Goal: Information Seeking & Learning: Understand process/instructions

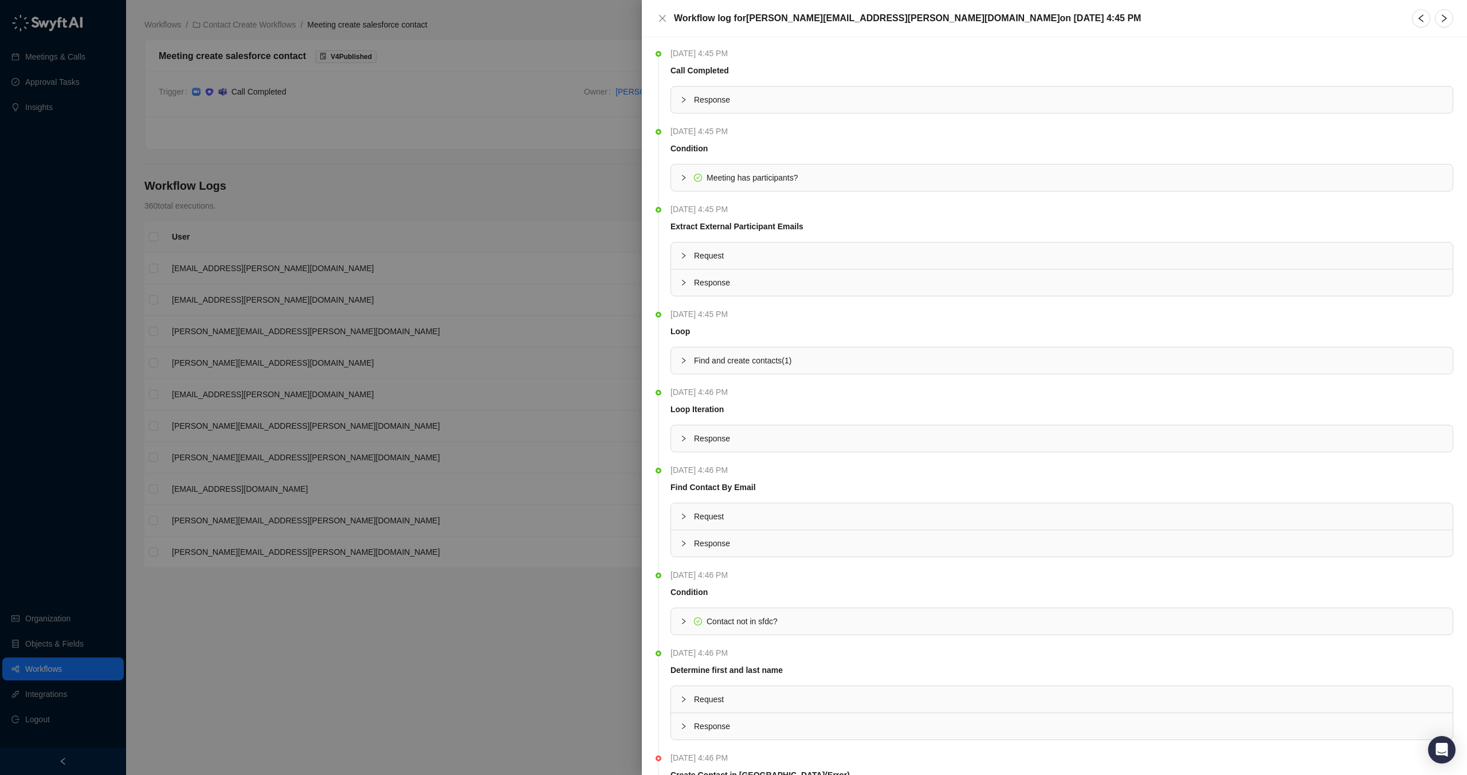
scroll to position [121, 0]
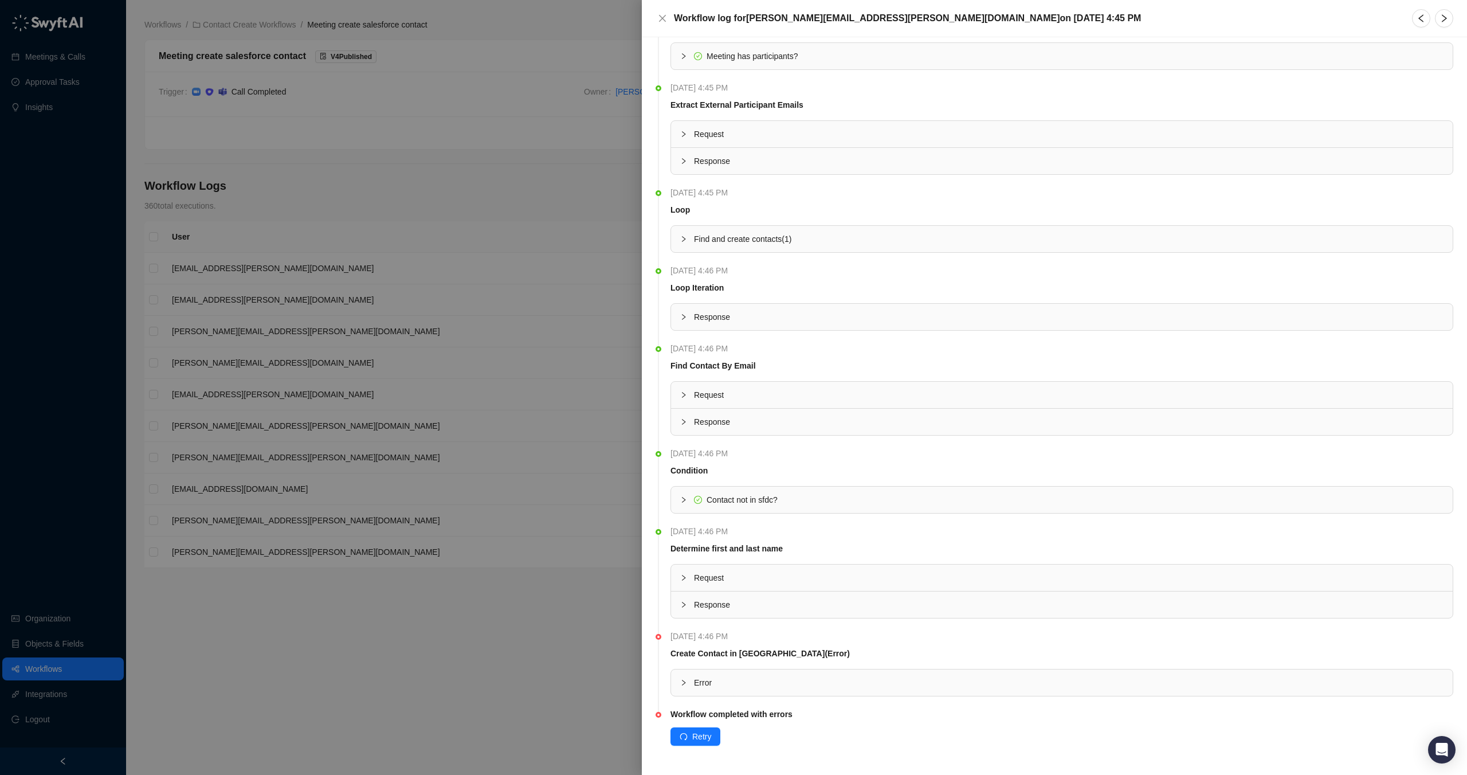
click at [860, 685] on span "Error" at bounding box center [1069, 682] width 750 height 13
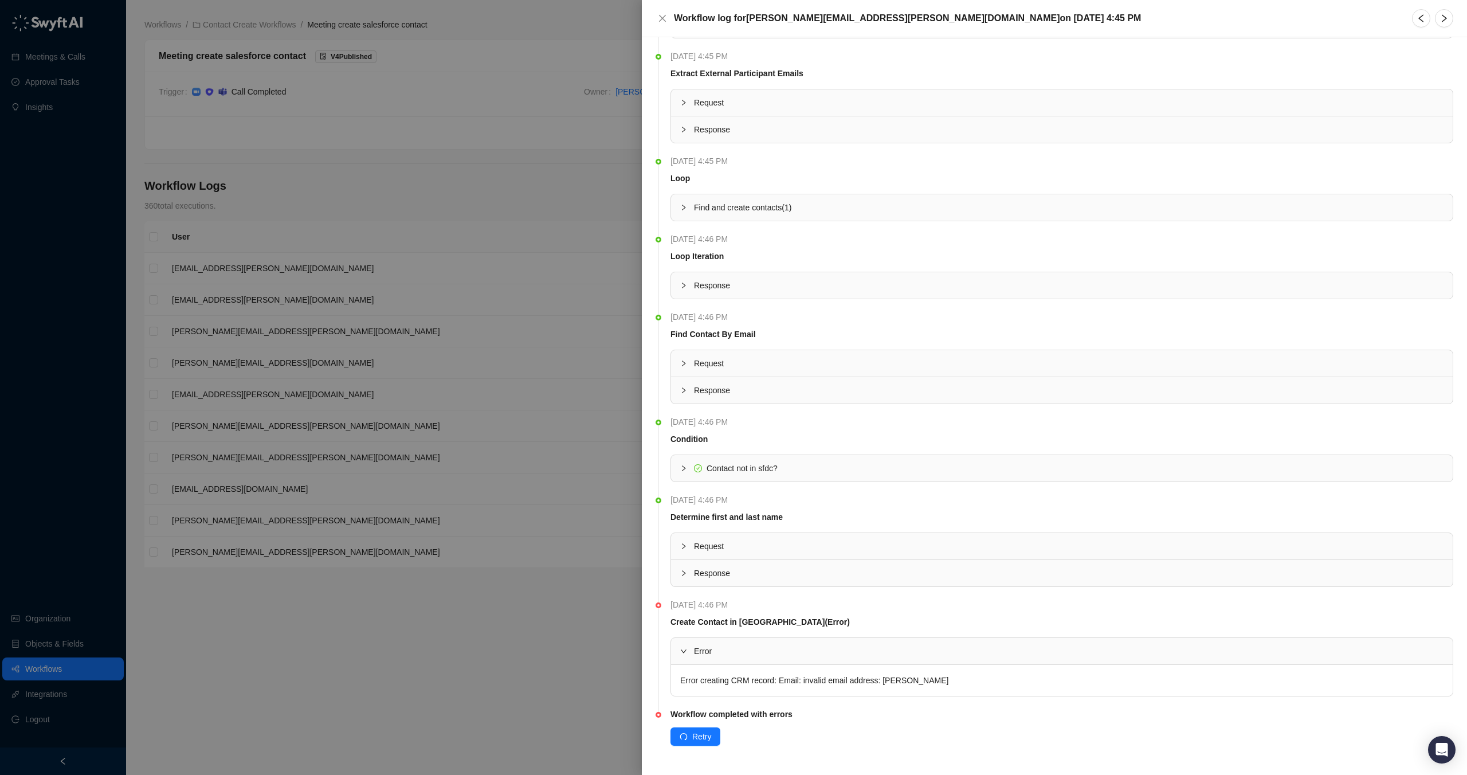
scroll to position [0, 0]
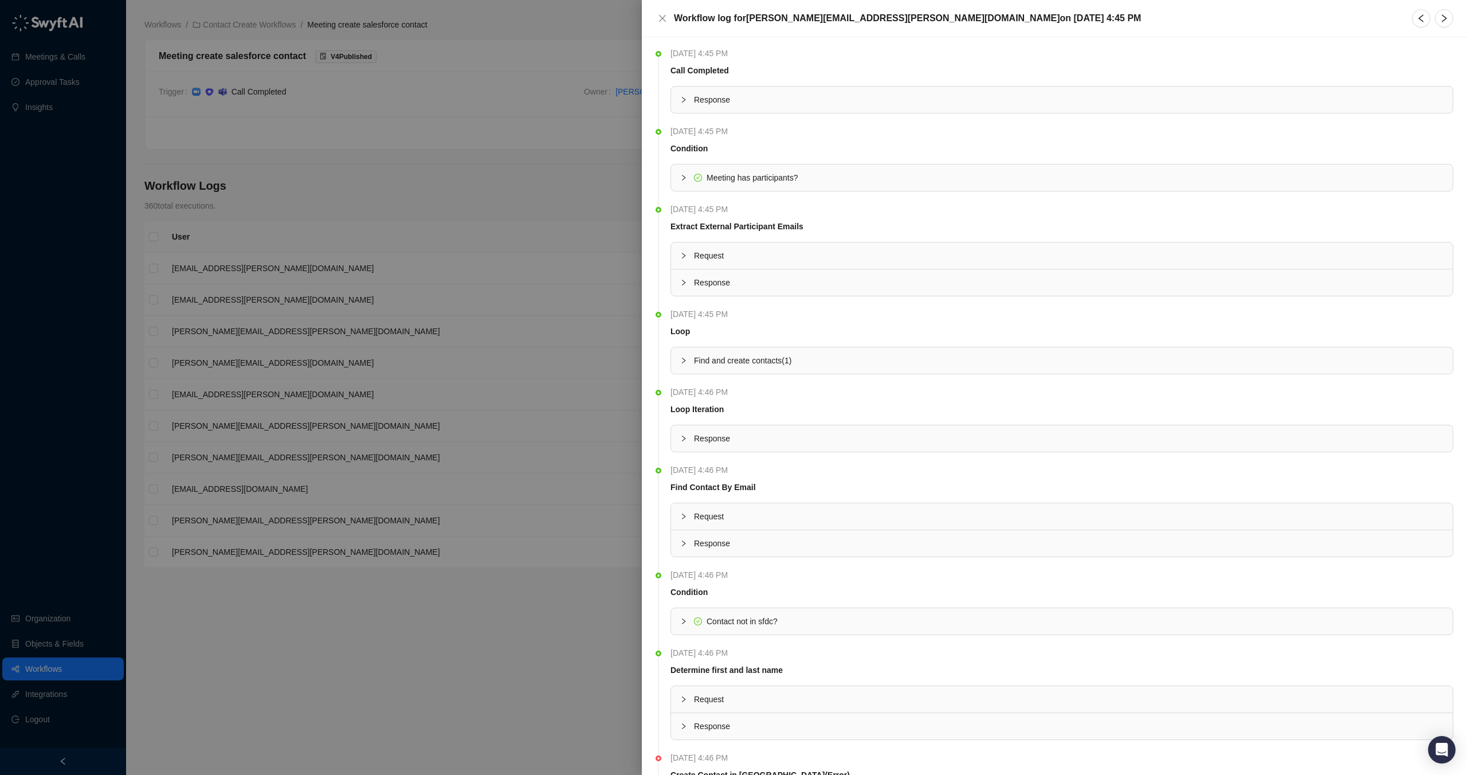
drag, startPoint x: 721, startPoint y: 104, endPoint x: 714, endPoint y: 103, distance: 6.9
click at [721, 104] on span "Response" at bounding box center [1069, 99] width 750 height 13
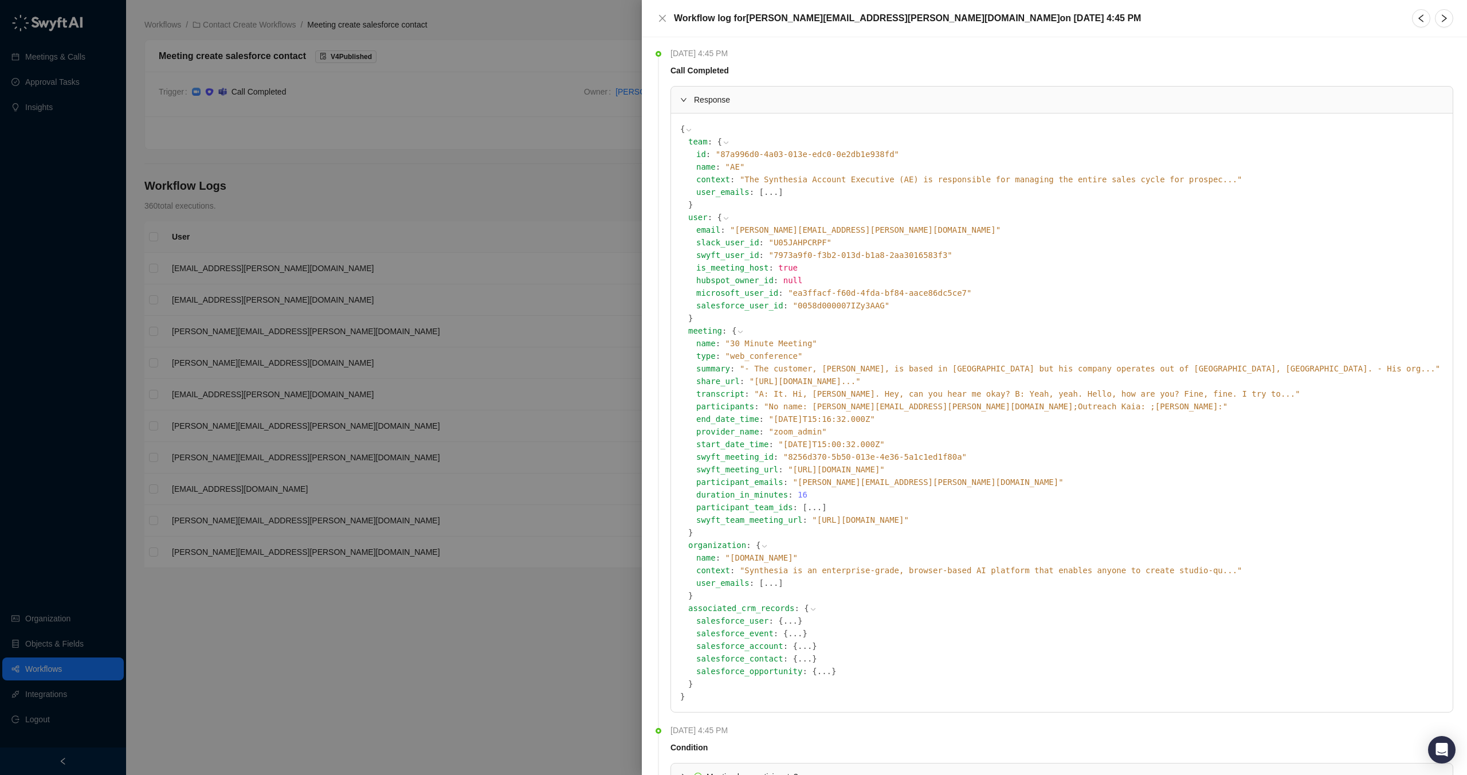
click at [879, 482] on span "" [PERSON_NAME][EMAIL_ADDRESS][PERSON_NAME][DOMAIN_NAME] "" at bounding box center [928, 481] width 270 height 9
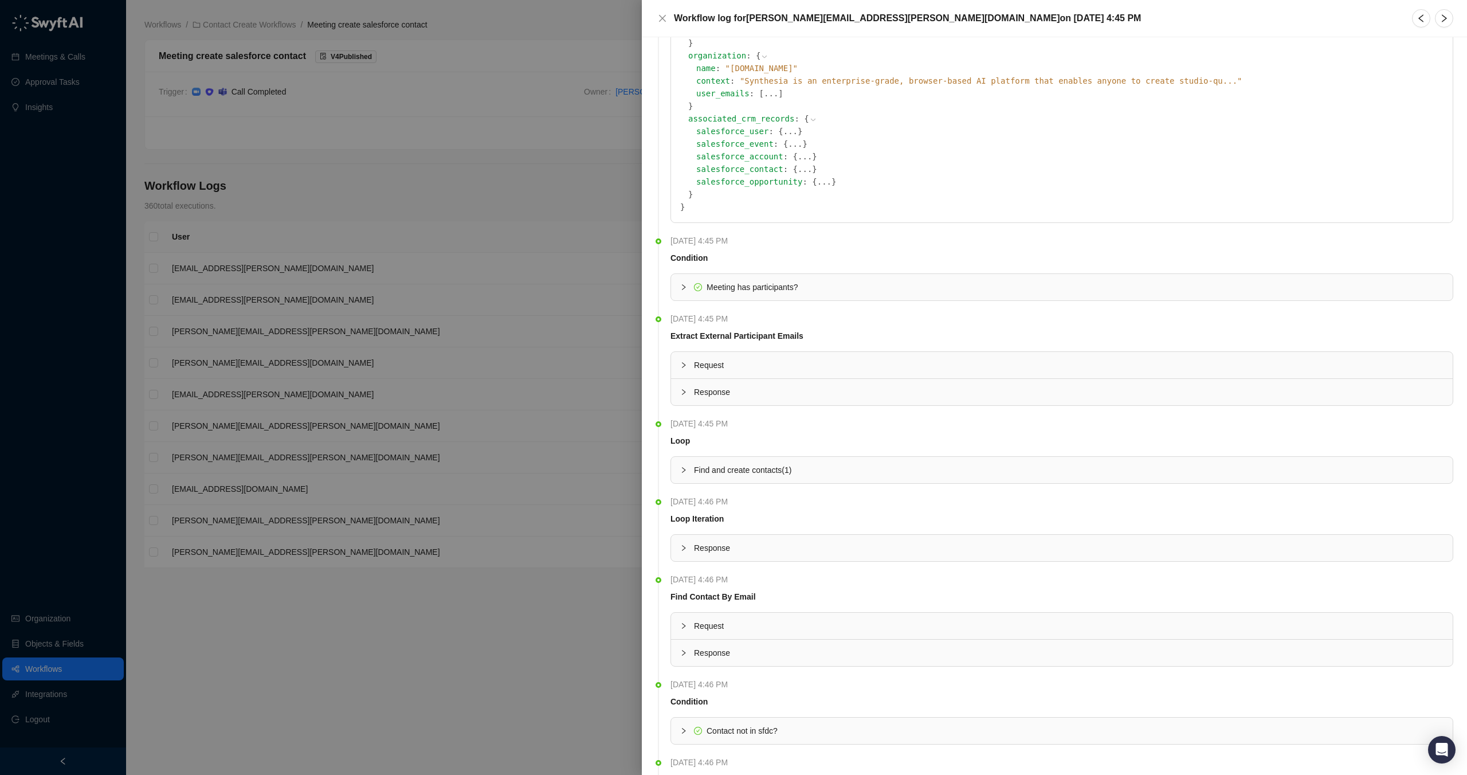
scroll to position [490, 0]
click at [714, 279] on div "Meeting has participants?" at bounding box center [1062, 286] width 782 height 26
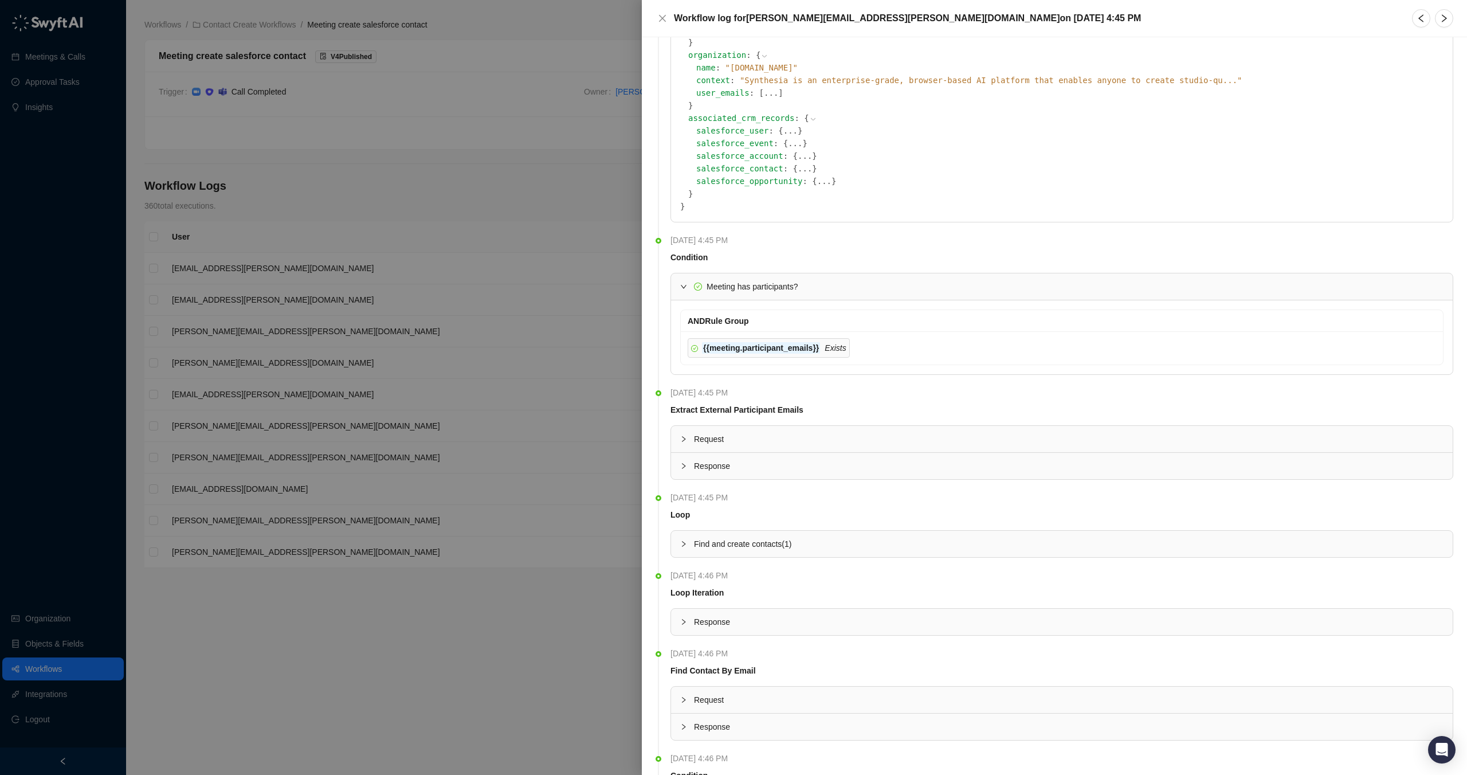
click at [739, 440] on span "Request" at bounding box center [1069, 439] width 750 height 13
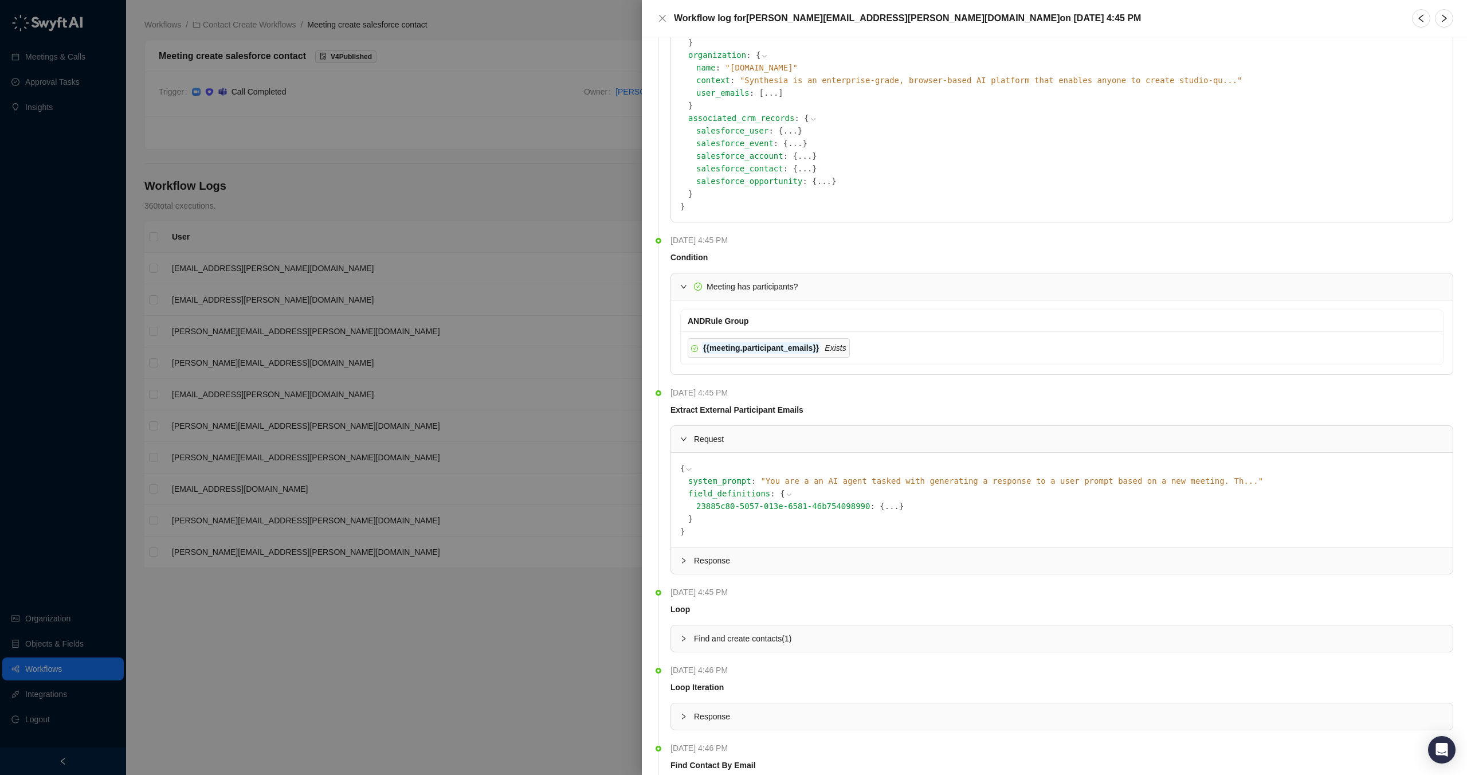
click at [800, 559] on span "Response" at bounding box center [1069, 560] width 750 height 13
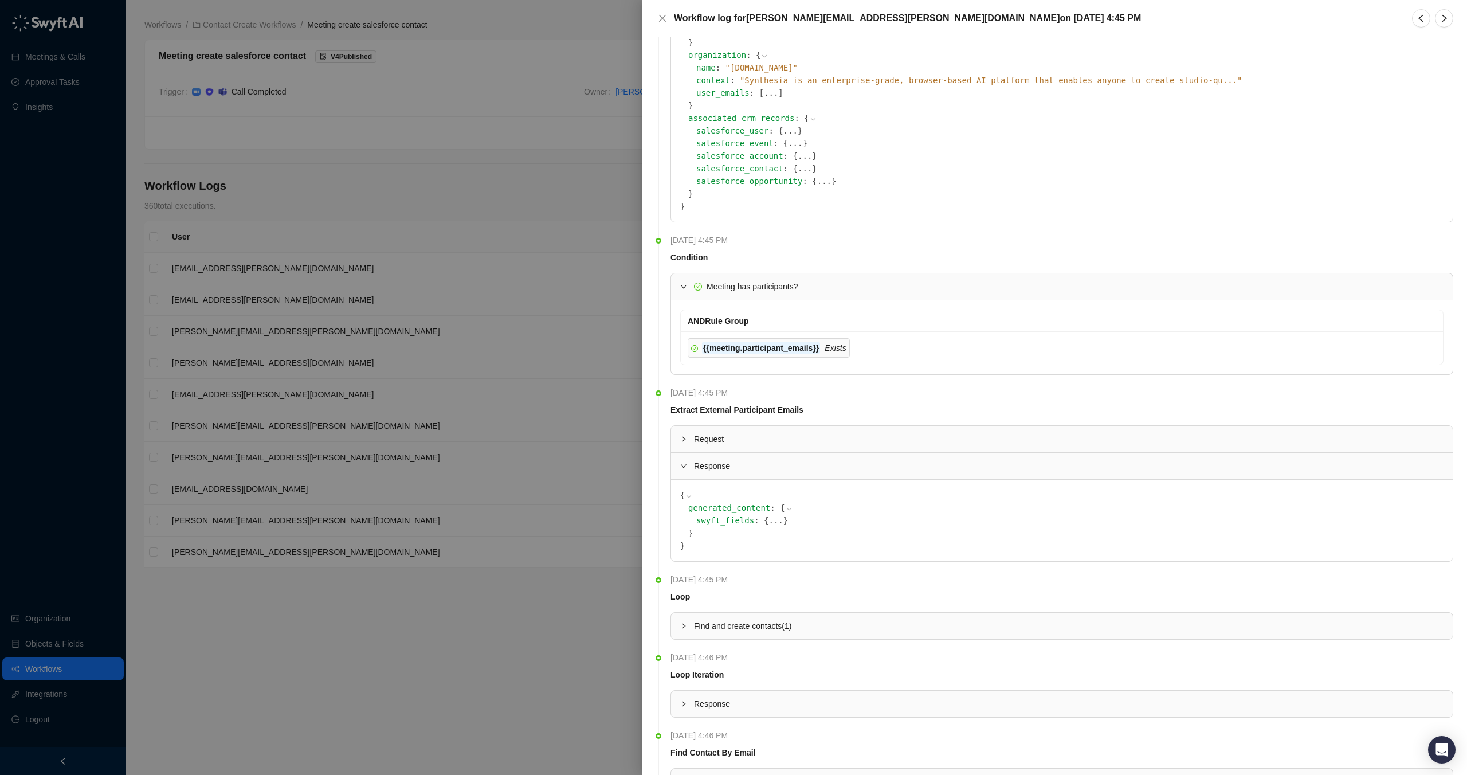
click at [774, 520] on button "..." at bounding box center [775, 520] width 14 height 13
click at [834, 534] on button "..." at bounding box center [832, 533] width 14 height 13
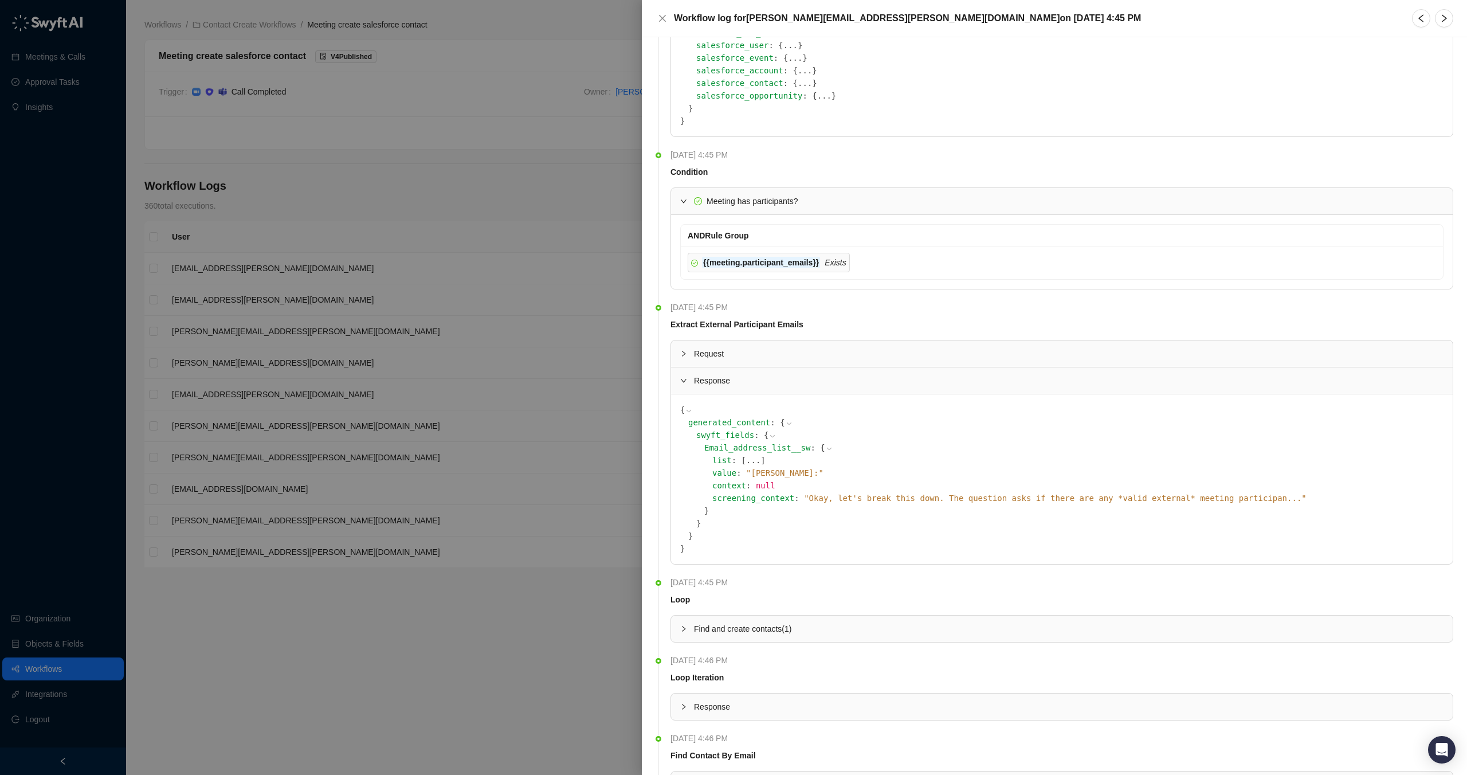
scroll to position [572, 0]
click at [1273, 500] on span "" Okay, let's break this down. The question asks if there are any *valid extern…" at bounding box center [1055, 500] width 503 height 9
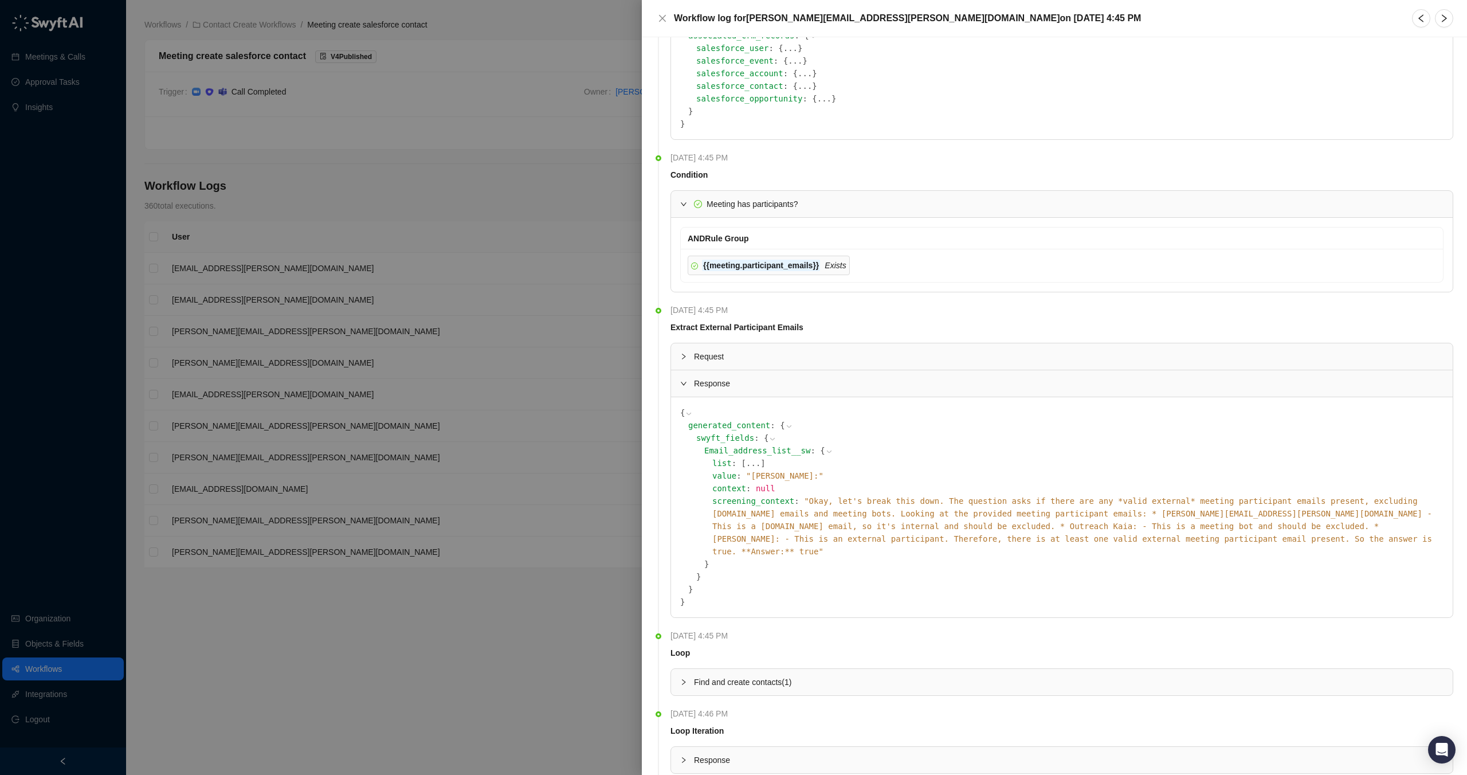
drag, startPoint x: 758, startPoint y: 360, endPoint x: 766, endPoint y: 358, distance: 7.8
click at [758, 360] on span "Request" at bounding box center [1069, 356] width 750 height 13
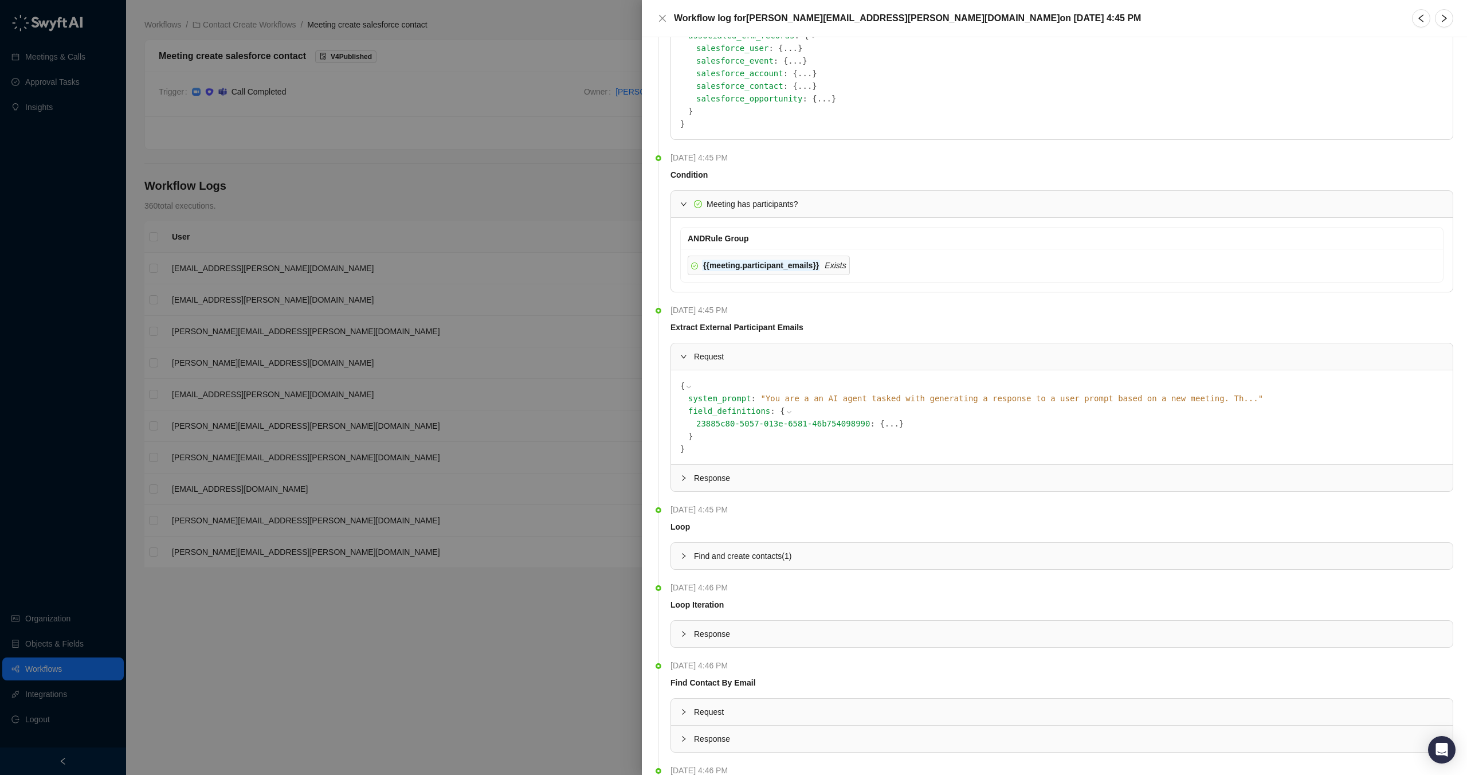
click at [887, 423] on button "..." at bounding box center [892, 423] width 14 height 13
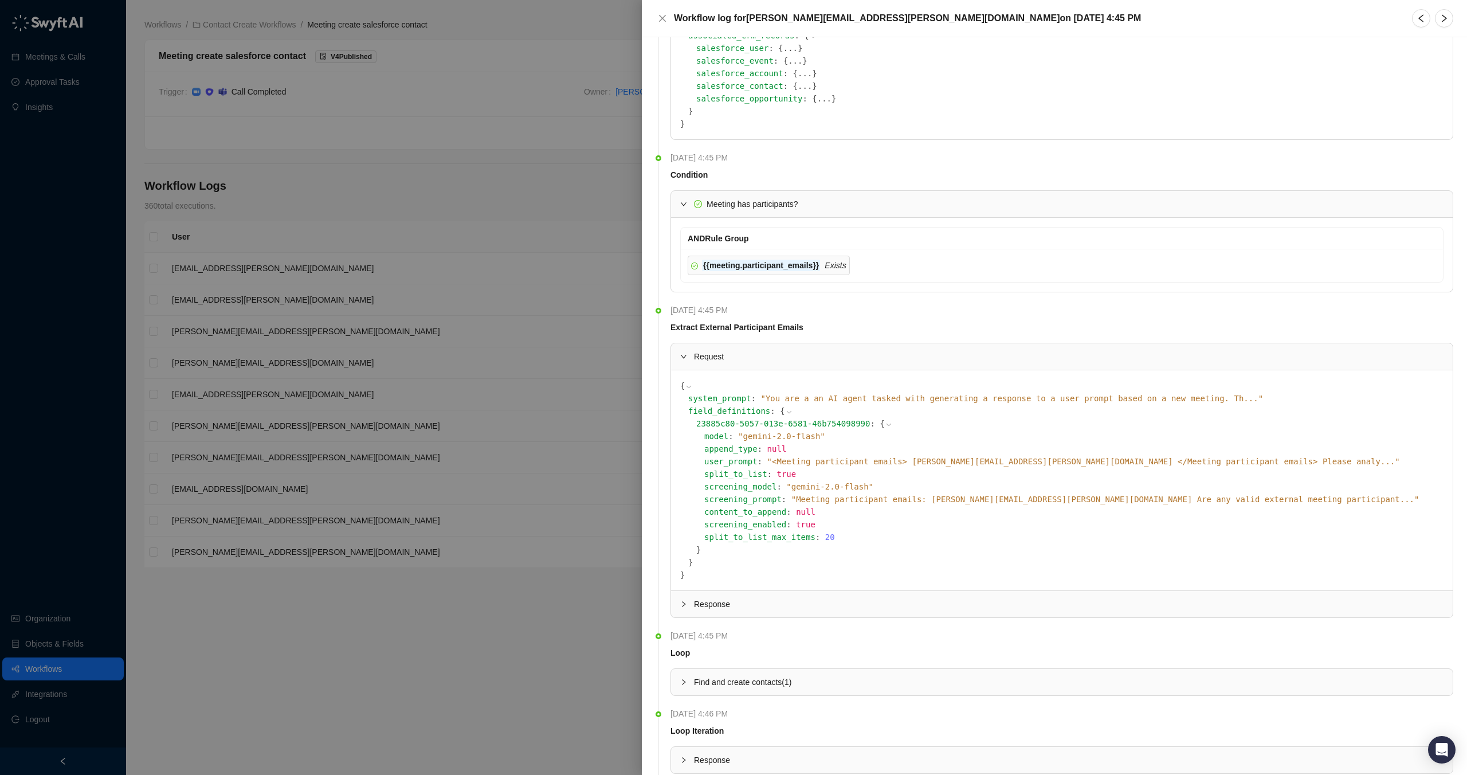
click at [1257, 463] on span "" <Meeting participant emails> [PERSON_NAME][EMAIL_ADDRESS][PERSON_NAME][DOMAIN…" at bounding box center [1083, 461] width 633 height 9
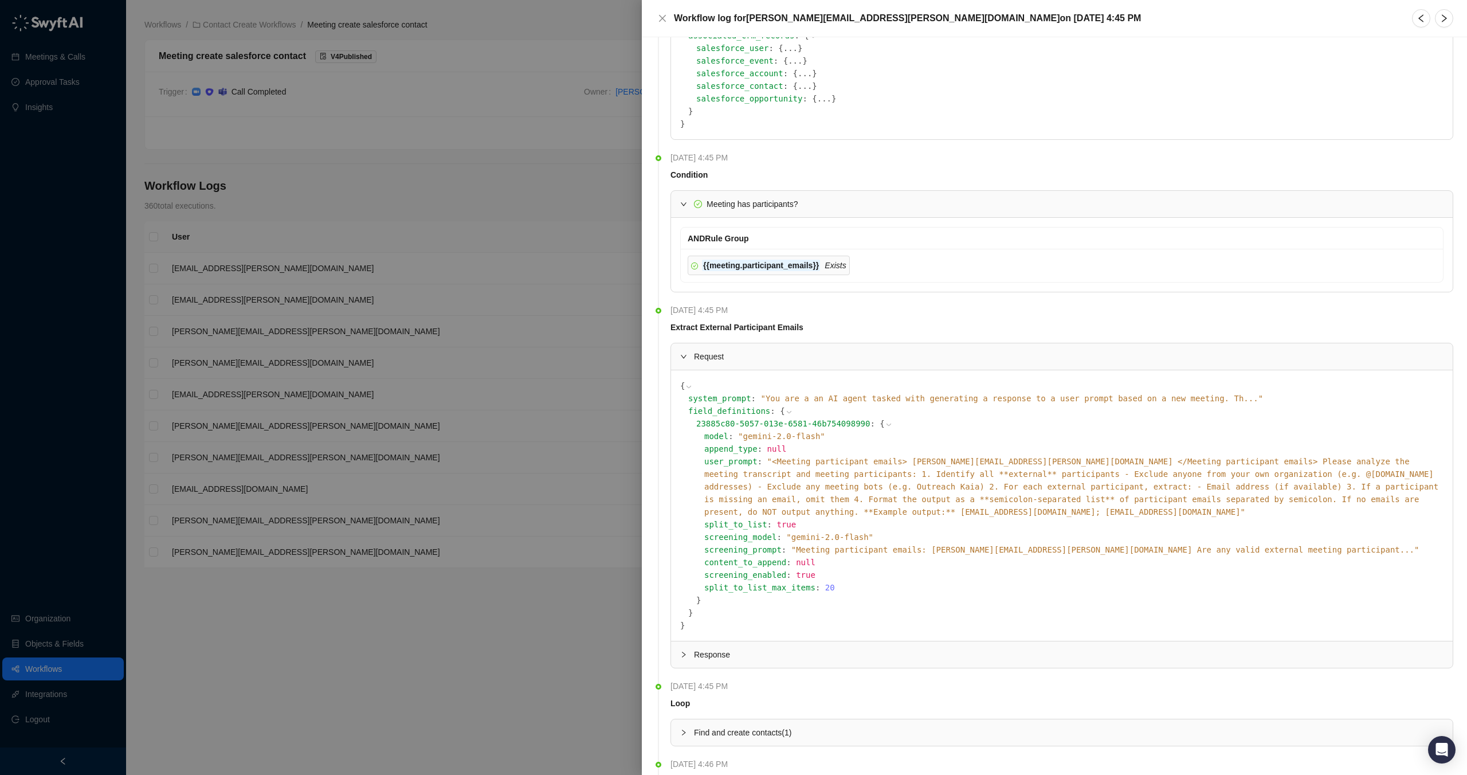
click at [1277, 551] on span "" Meeting participant emails: [PERSON_NAME][EMAIL_ADDRESS][PERSON_NAME][DOMAIN_…" at bounding box center [1105, 549] width 628 height 9
click at [838, 656] on div "Response" at bounding box center [1062, 667] width 782 height 26
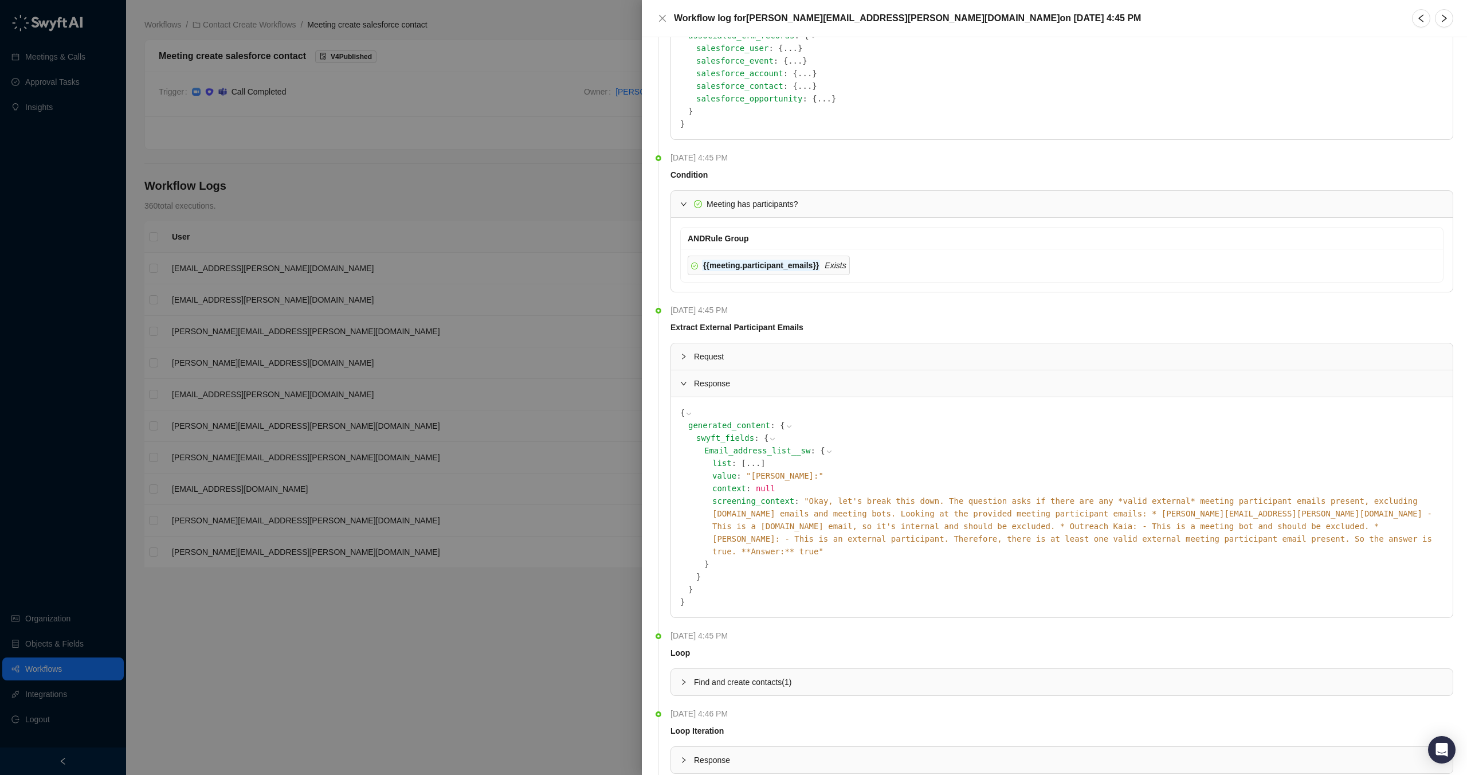
scroll to position [580, 0]
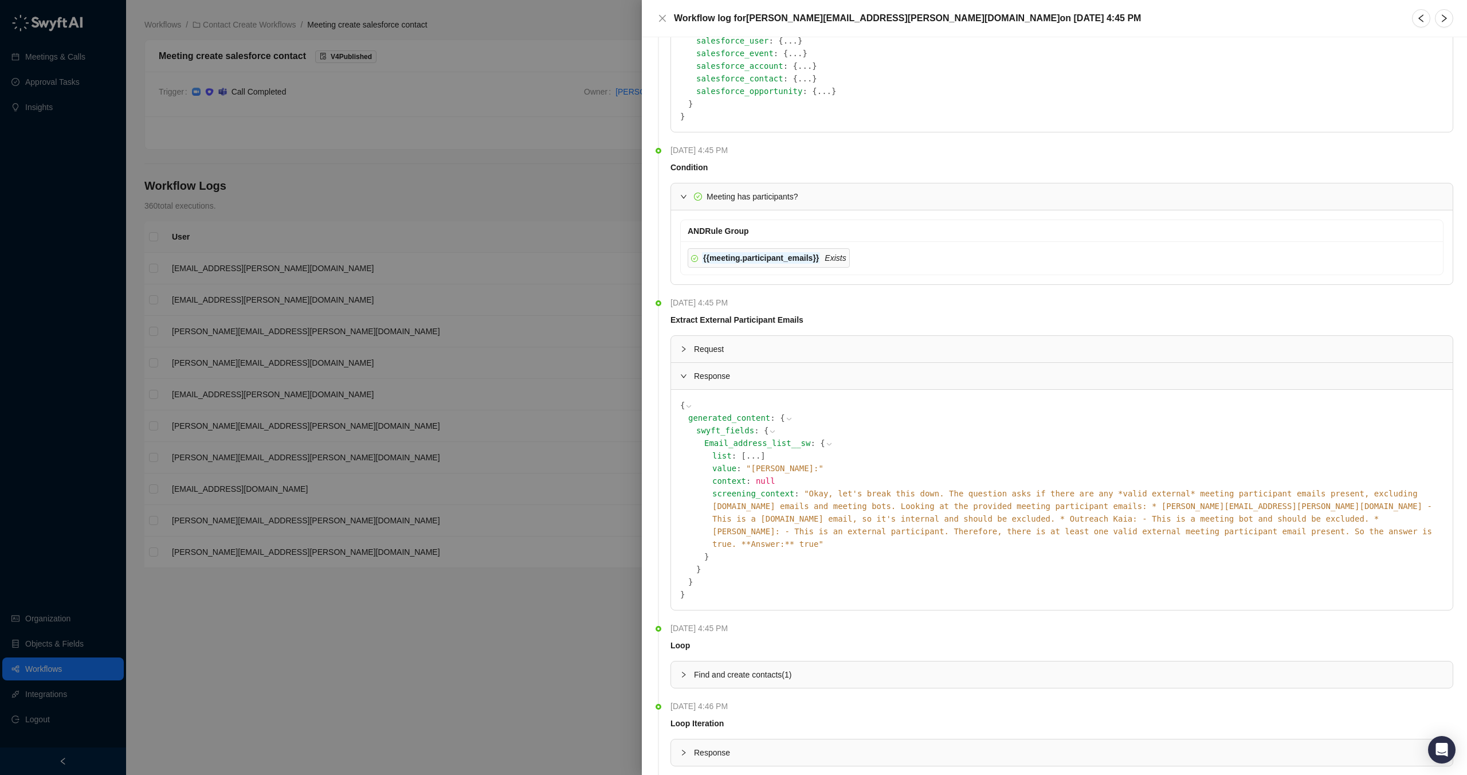
click at [748, 456] on button "..." at bounding box center [753, 455] width 14 height 13
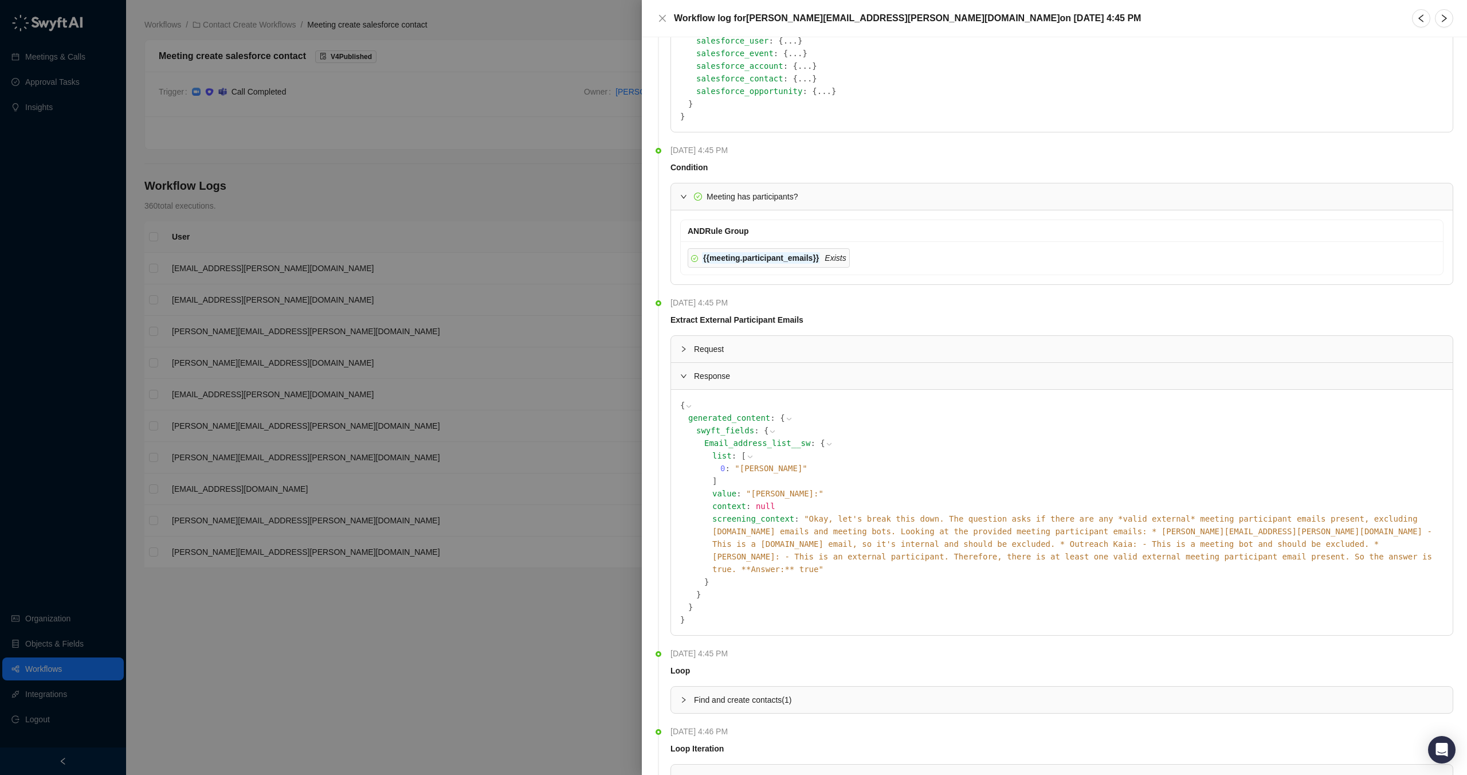
click at [768, 428] on icon at bounding box center [772, 431] width 8 height 8
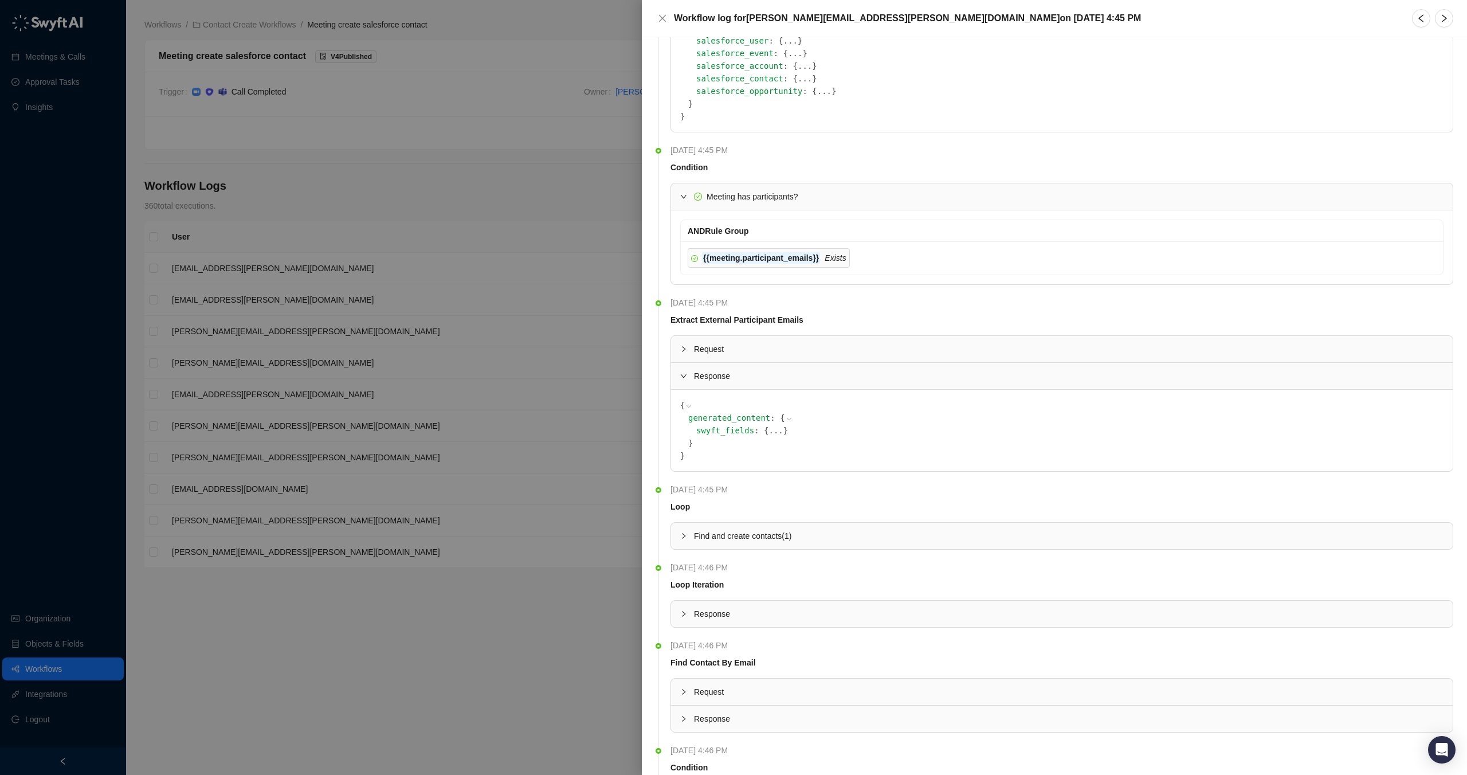
click at [694, 375] on span "Response" at bounding box center [1069, 376] width 750 height 13
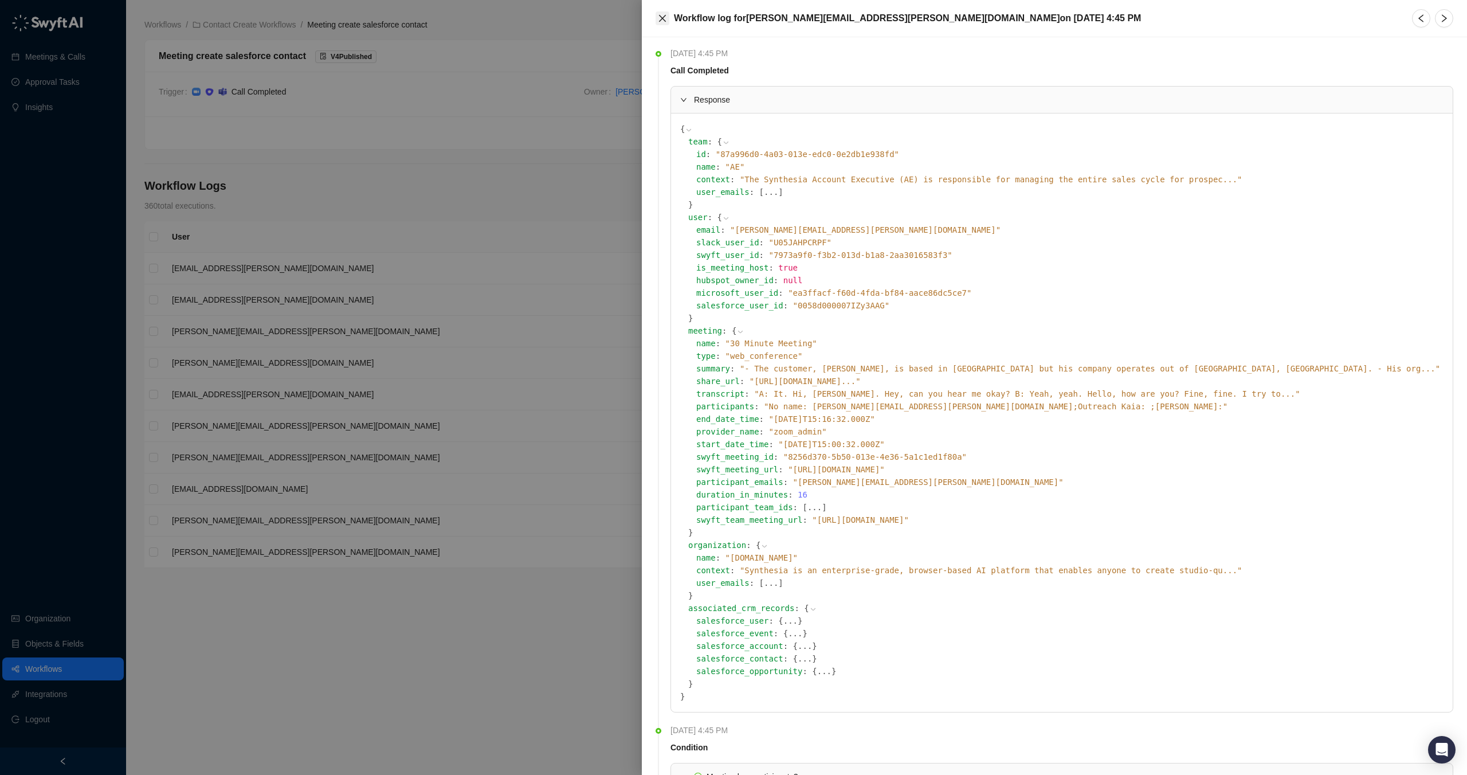
click at [665, 18] on icon "close" at bounding box center [662, 18] width 9 height 9
